Goal: Book appointment/travel/reservation

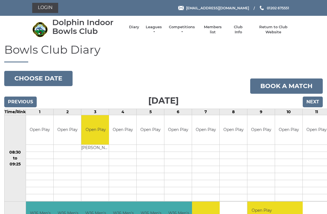
click at [316, 102] on input "Next" at bounding box center [312, 102] width 20 height 11
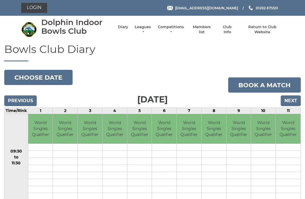
click at [296, 99] on input "Next" at bounding box center [290, 101] width 20 height 11
click at [295, 104] on input "Next" at bounding box center [290, 101] width 20 height 11
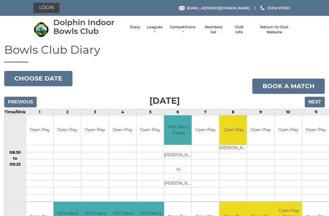
click at [319, 102] on input "Next" at bounding box center [315, 102] width 20 height 11
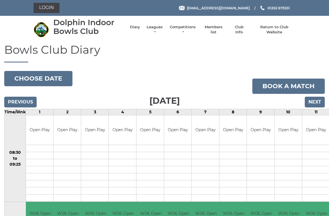
scroll to position [2, 0]
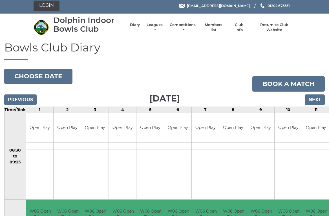
click at [321, 100] on input "Next" at bounding box center [315, 99] width 20 height 11
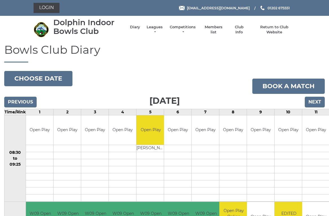
scroll to position [2, 0]
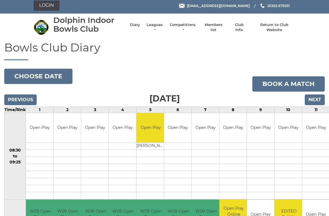
click at [27, 97] on input "Previous" at bounding box center [20, 99] width 32 height 11
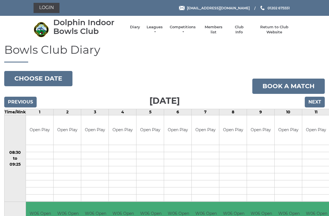
click at [321, 100] on input "Next" at bounding box center [315, 102] width 20 height 11
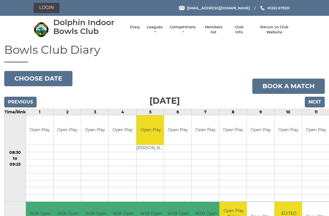
click at [319, 102] on input "Next" at bounding box center [315, 102] width 20 height 11
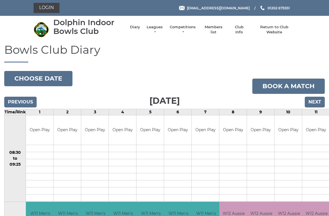
click at [318, 104] on input "Next" at bounding box center [315, 102] width 20 height 11
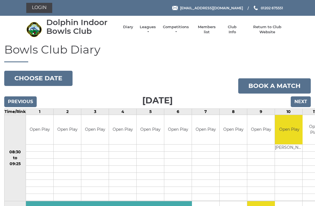
click at [25, 102] on input "Previous" at bounding box center [20, 102] width 32 height 11
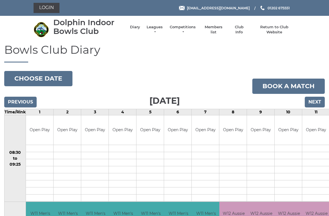
scroll to position [2, 0]
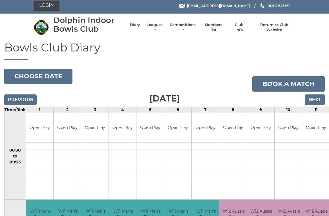
click at [26, 97] on input "Previous" at bounding box center [20, 99] width 32 height 11
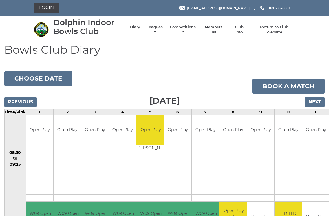
click at [29, 97] on input "Previous" at bounding box center [20, 102] width 32 height 11
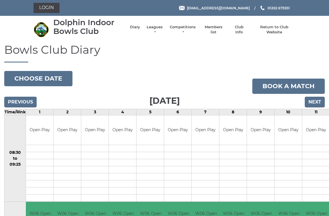
scroll to position [2, 0]
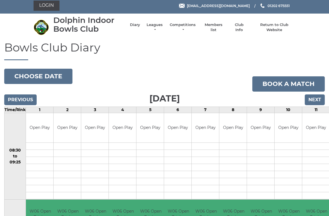
click at [25, 100] on input "Previous" at bounding box center [20, 99] width 32 height 11
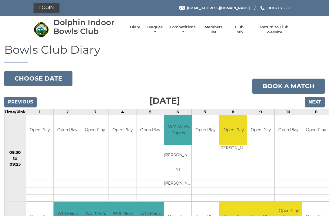
scroll to position [2, 0]
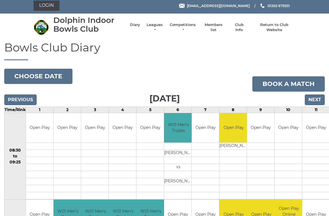
click at [24, 95] on input "Previous" at bounding box center [20, 99] width 32 height 11
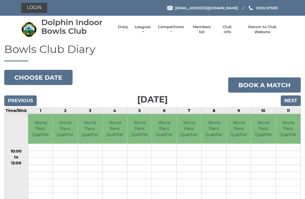
click at [22, 99] on input "Previous" at bounding box center [20, 101] width 32 height 11
click at [22, 102] on input "Previous" at bounding box center [20, 101] width 32 height 11
